Goal: Task Accomplishment & Management: Use online tool/utility

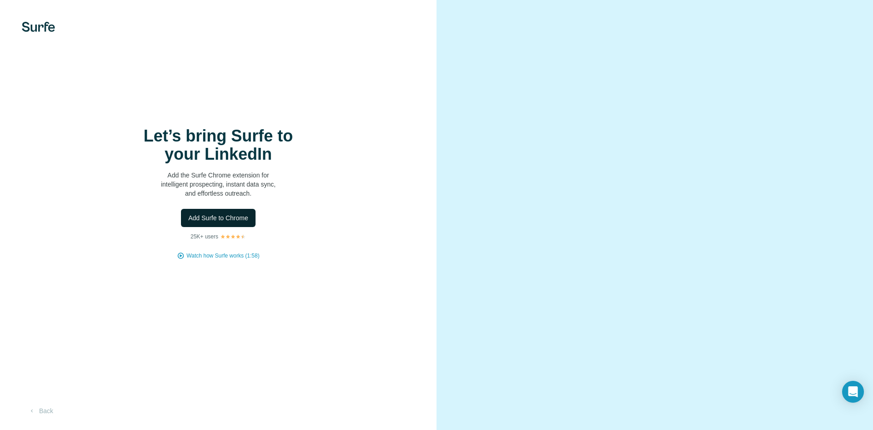
click at [228, 222] on span "Add Surfe to Chrome" at bounding box center [218, 217] width 60 height 9
click at [260, 250] on div "Let’s bring Surfe to your LinkedIn Add the Surfe Chrome extension for intellige…" at bounding box center [218, 193] width 400 height 133
click at [256, 251] on span "Watch how Surfe works (1:58)" at bounding box center [222, 255] width 73 height 8
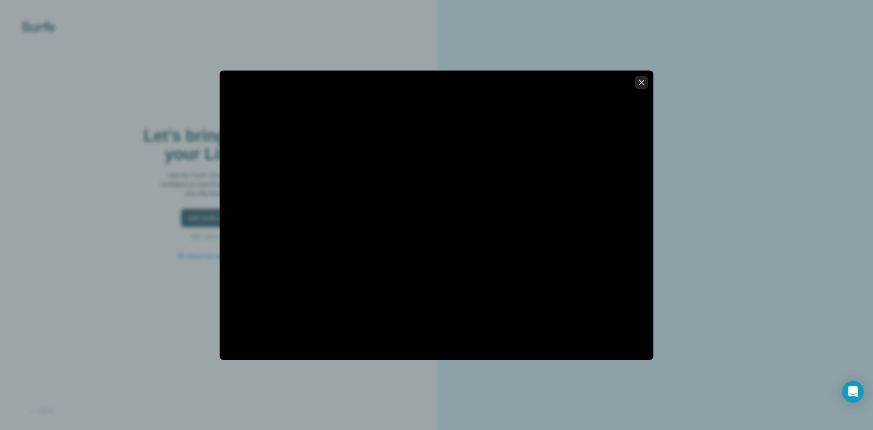
click at [643, 82] on icon "button" at bounding box center [641, 82] width 9 height 9
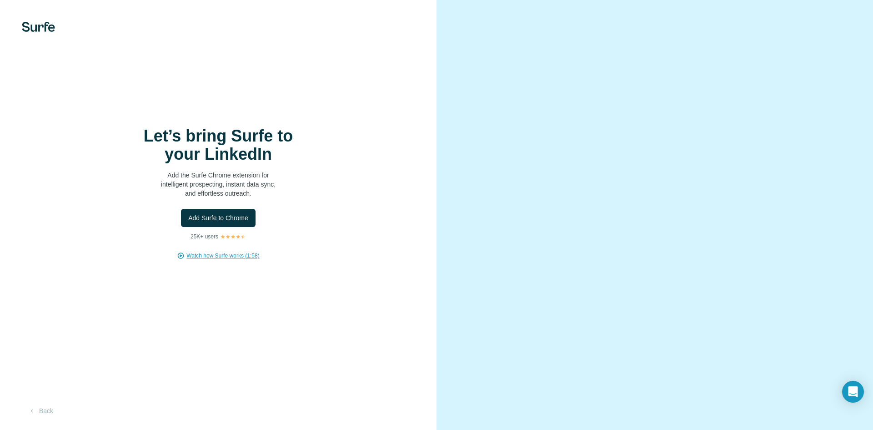
click at [35, 25] on img at bounding box center [38, 27] width 33 height 10
click at [36, 26] on img at bounding box center [38, 27] width 33 height 10
click at [625, 297] on video at bounding box center [654, 215] width 327 height 164
click at [614, 296] on video at bounding box center [654, 215] width 327 height 164
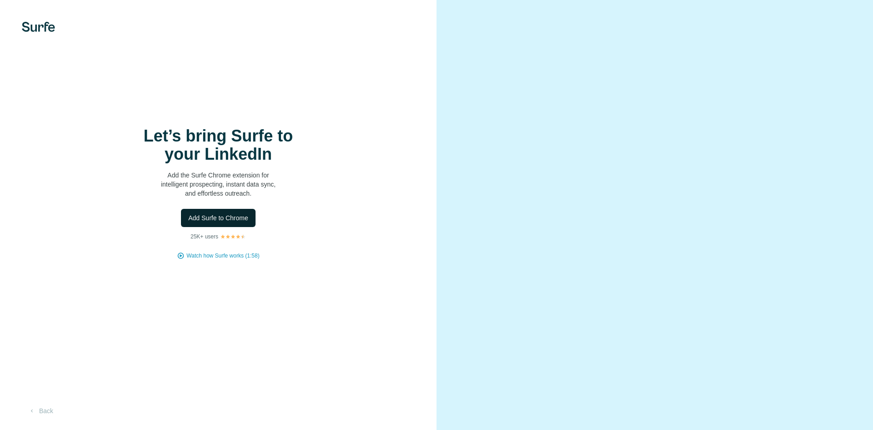
click at [243, 214] on span "Add Surfe to Chrome" at bounding box center [218, 217] width 60 height 9
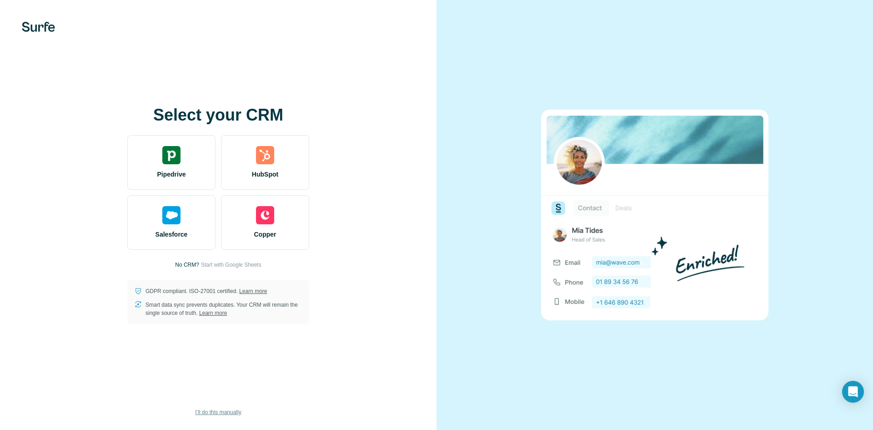
click at [211, 413] on span "I’ll do this manually" at bounding box center [218, 412] width 46 height 8
click at [213, 411] on span "I’ll do this manually" at bounding box center [218, 412] width 46 height 8
click at [216, 406] on button "I’ll do this manually" at bounding box center [218, 412] width 59 height 14
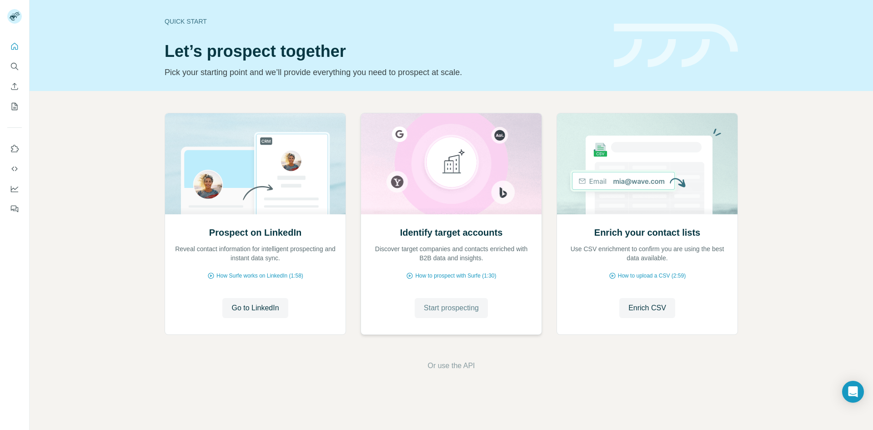
click at [438, 305] on span "Start prospecting" at bounding box center [451, 307] width 55 height 11
drag, startPoint x: 449, startPoint y: 359, endPoint x: 449, endPoint y: 370, distance: 10.5
click at [449, 359] on div "Prospect on LinkedIn Reveal contact information for intelligent prospecting and…" at bounding box center [451, 242] width 843 height 302
click at [450, 370] on span "Or use the API" at bounding box center [450, 365] width 47 height 11
click at [450, 369] on span "Or use the API" at bounding box center [450, 365] width 47 height 11
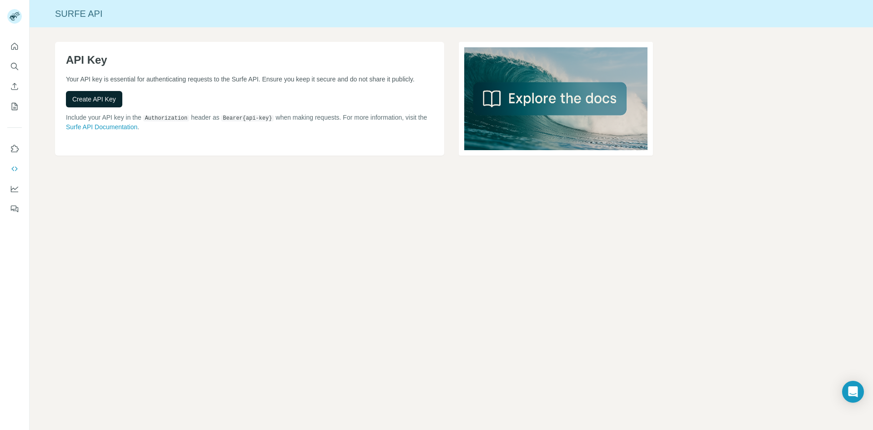
click at [105, 104] on span "Create API Key" at bounding box center [94, 99] width 44 height 9
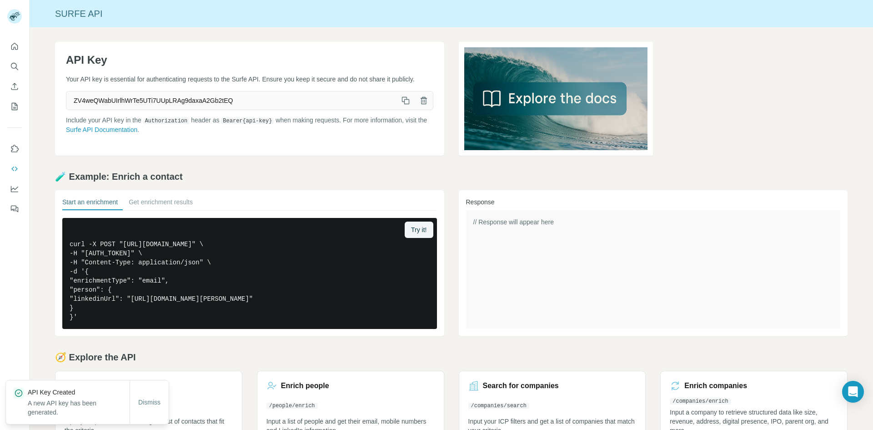
click at [123, 105] on div "API Key Your API key is essential for authenticating requests to the Surfe API.…" at bounding box center [249, 99] width 389 height 114
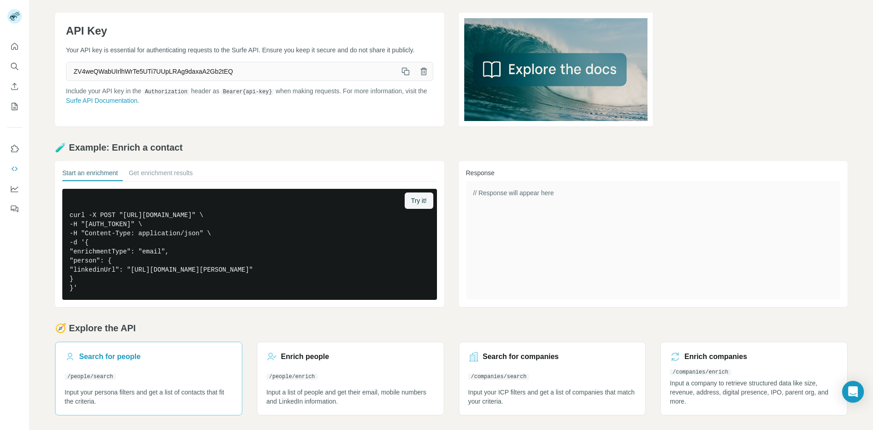
click at [135, 377] on link "Search for people /people/search Input your persona filters and get a list of c…" at bounding box center [148, 378] width 187 height 74
